Goal: Check status

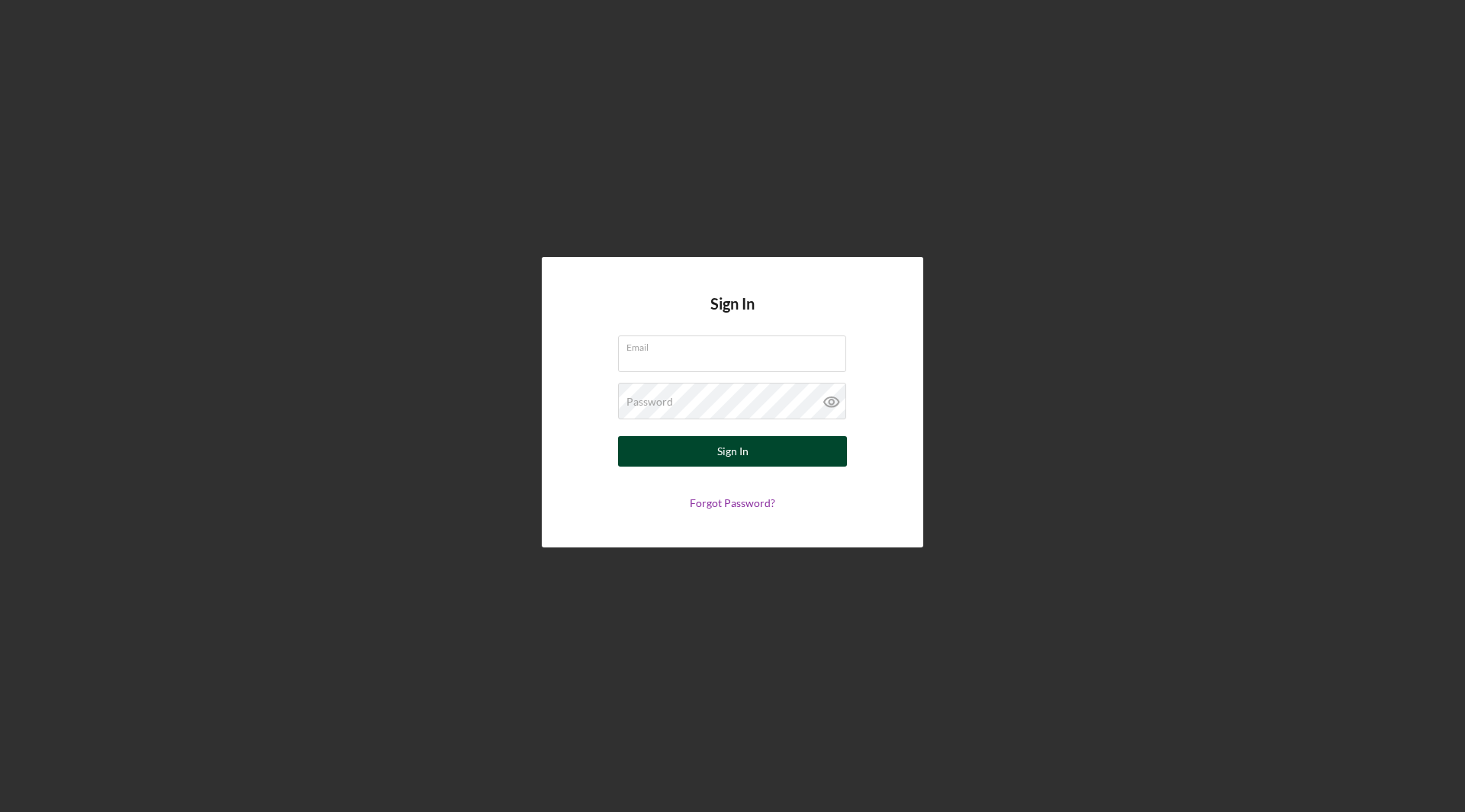
type input "[EMAIL_ADDRESS][DOMAIN_NAME]"
click at [726, 455] on div "Sign In" at bounding box center [732, 451] width 31 height 31
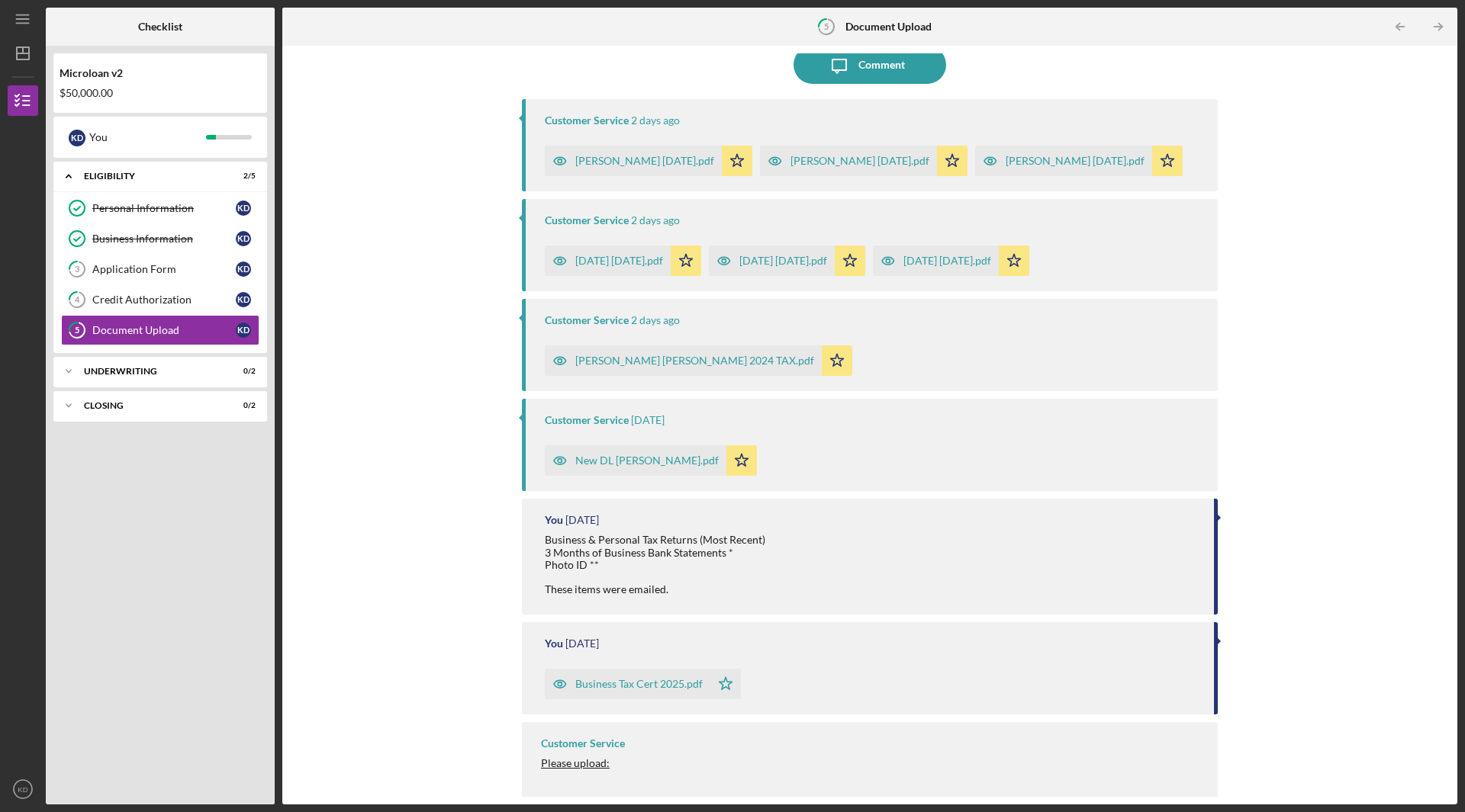
scroll to position [135, 0]
